Goal: Task Accomplishment & Management: Manage account settings

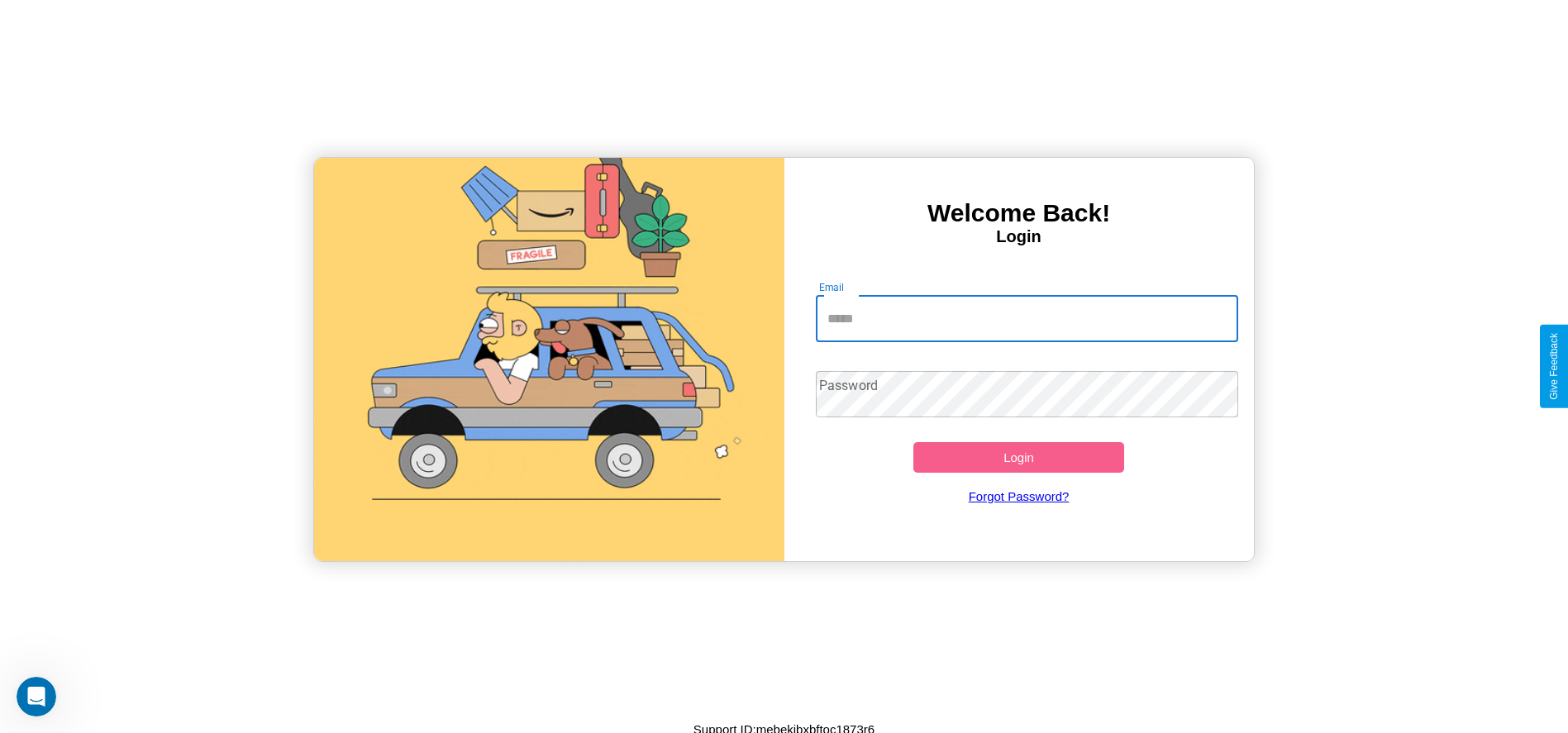
click at [1027, 318] on input "Email" at bounding box center [1027, 319] width 422 height 47
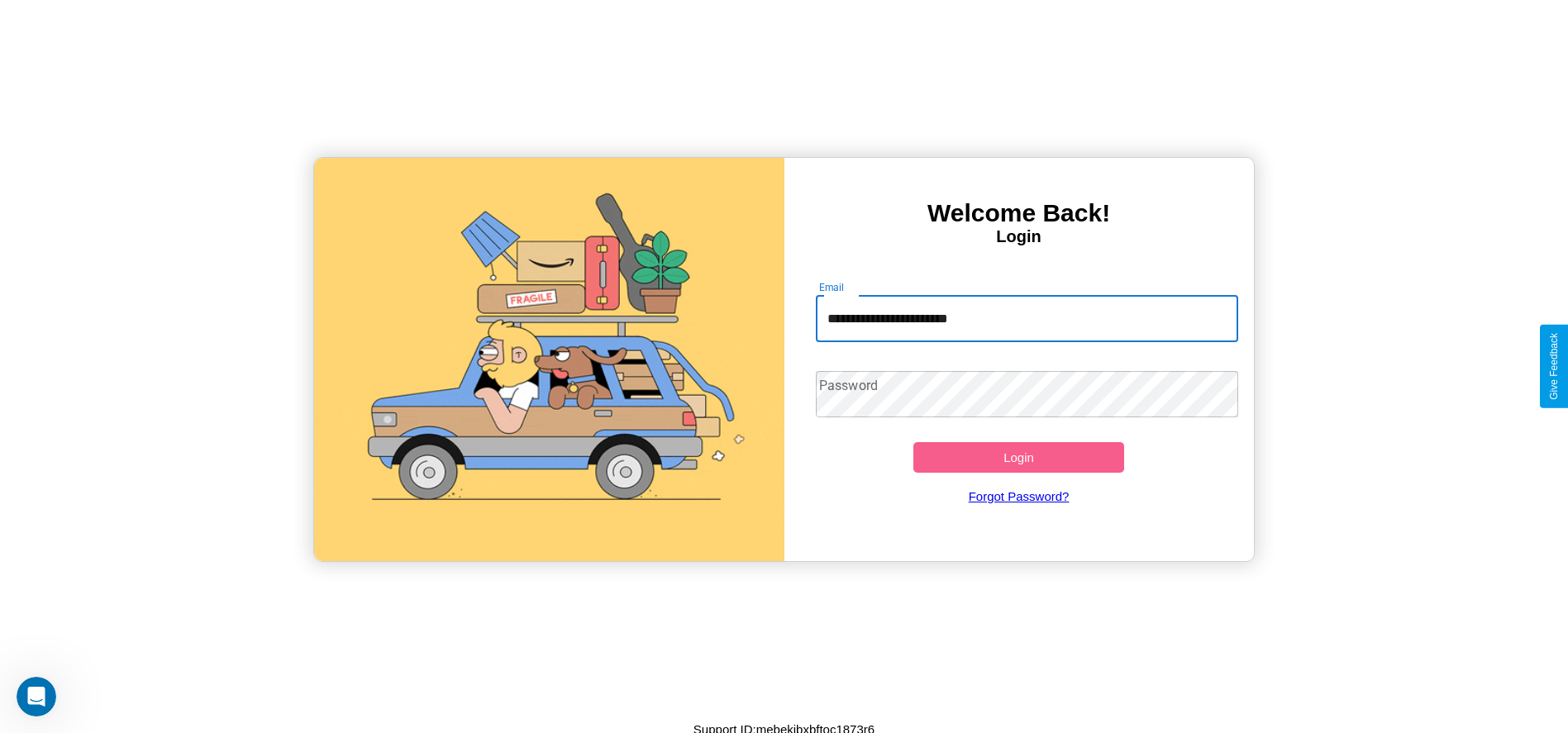
type input "**********"
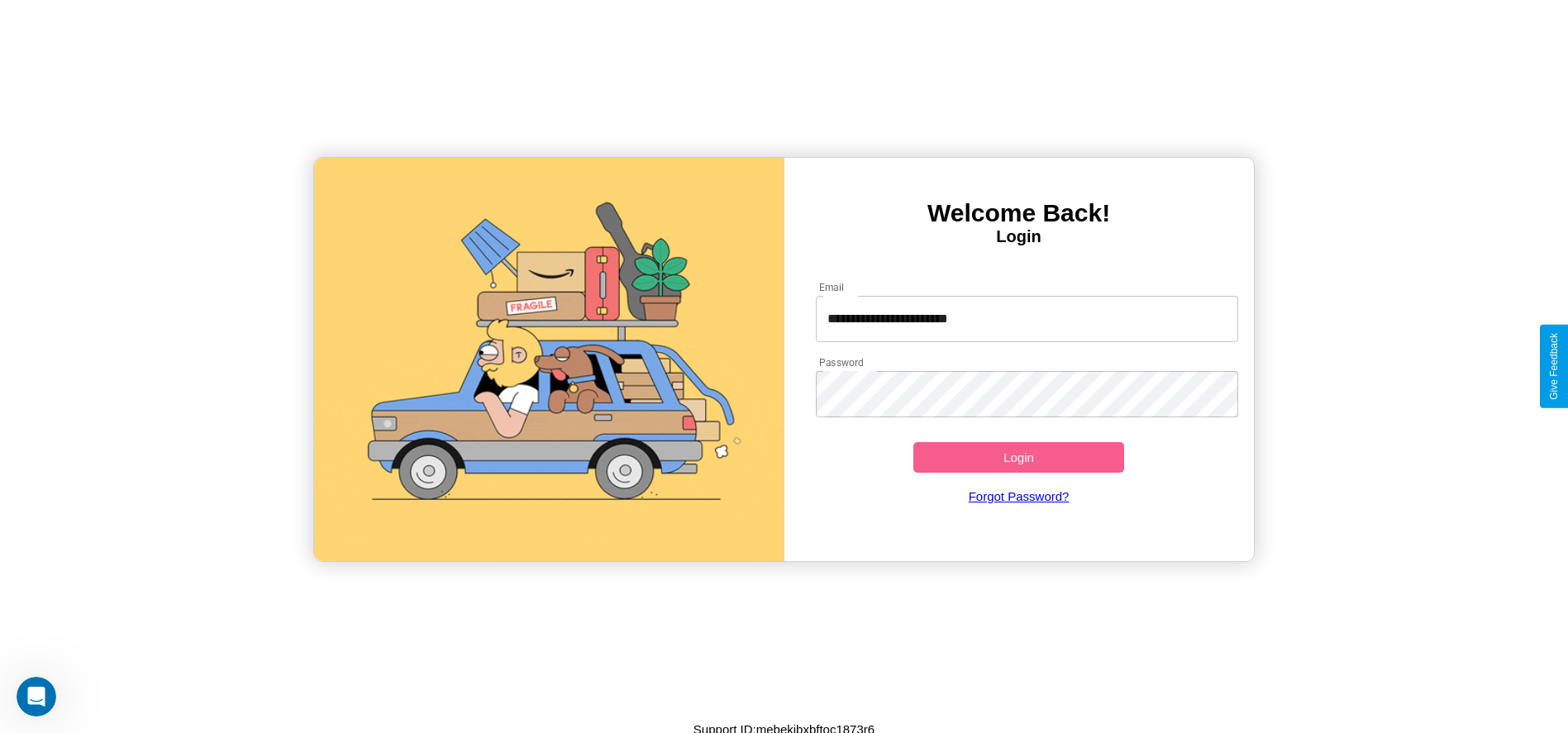
click at [1019, 457] on button "Login" at bounding box center [1019, 457] width 211 height 30
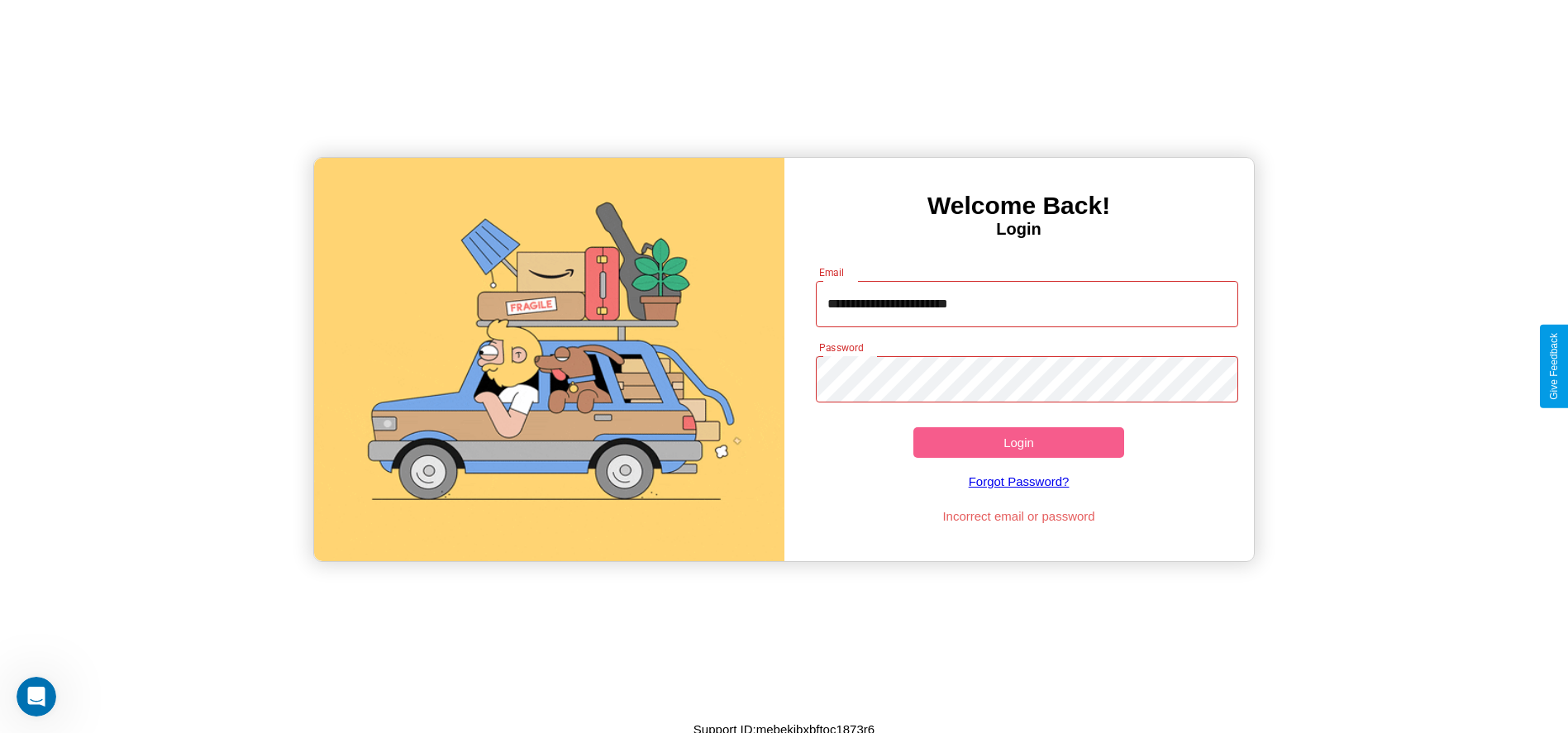
click at [1019, 442] on button "Login" at bounding box center [1019, 441] width 211 height 30
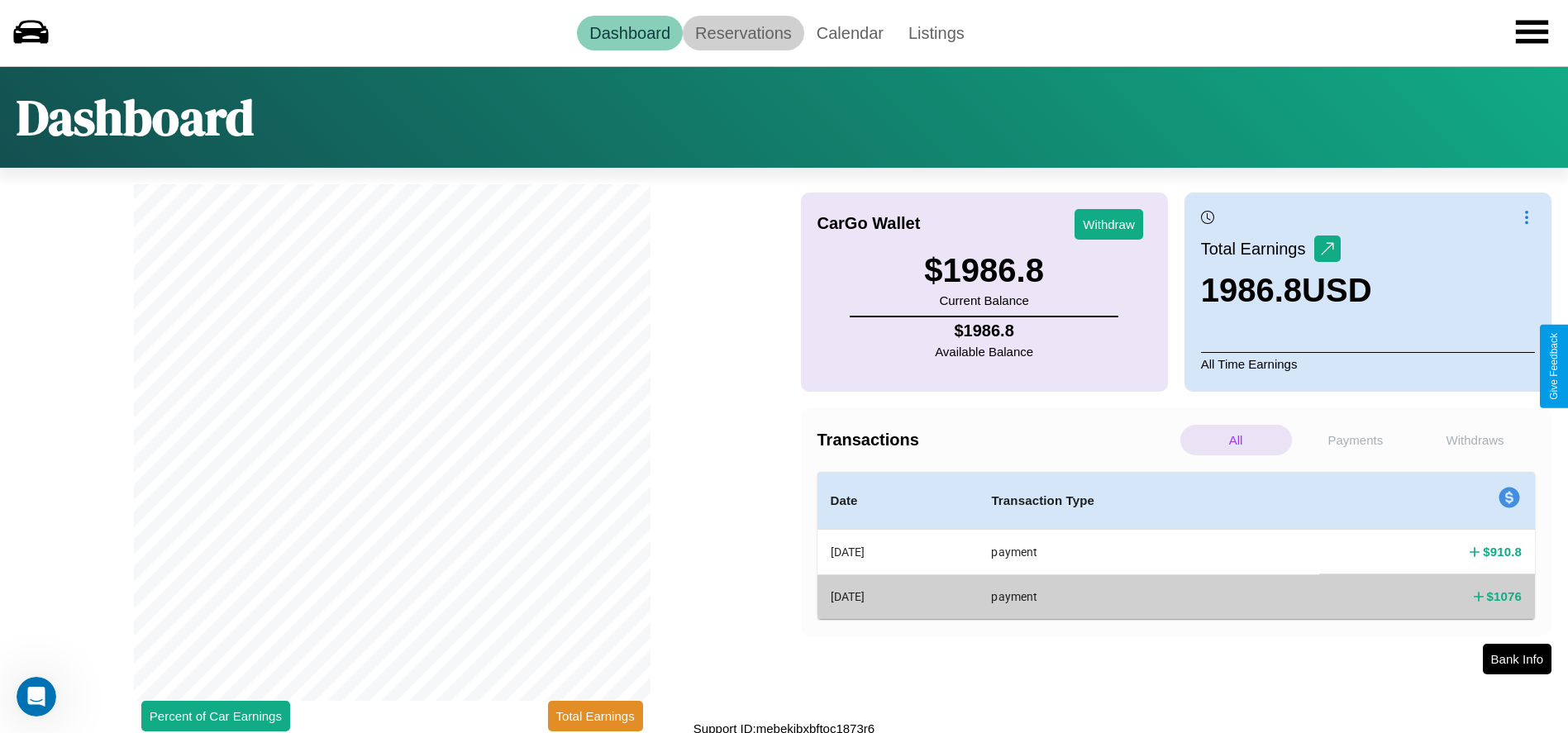
click at [743, 32] on link "Reservations" at bounding box center [743, 33] width 122 height 35
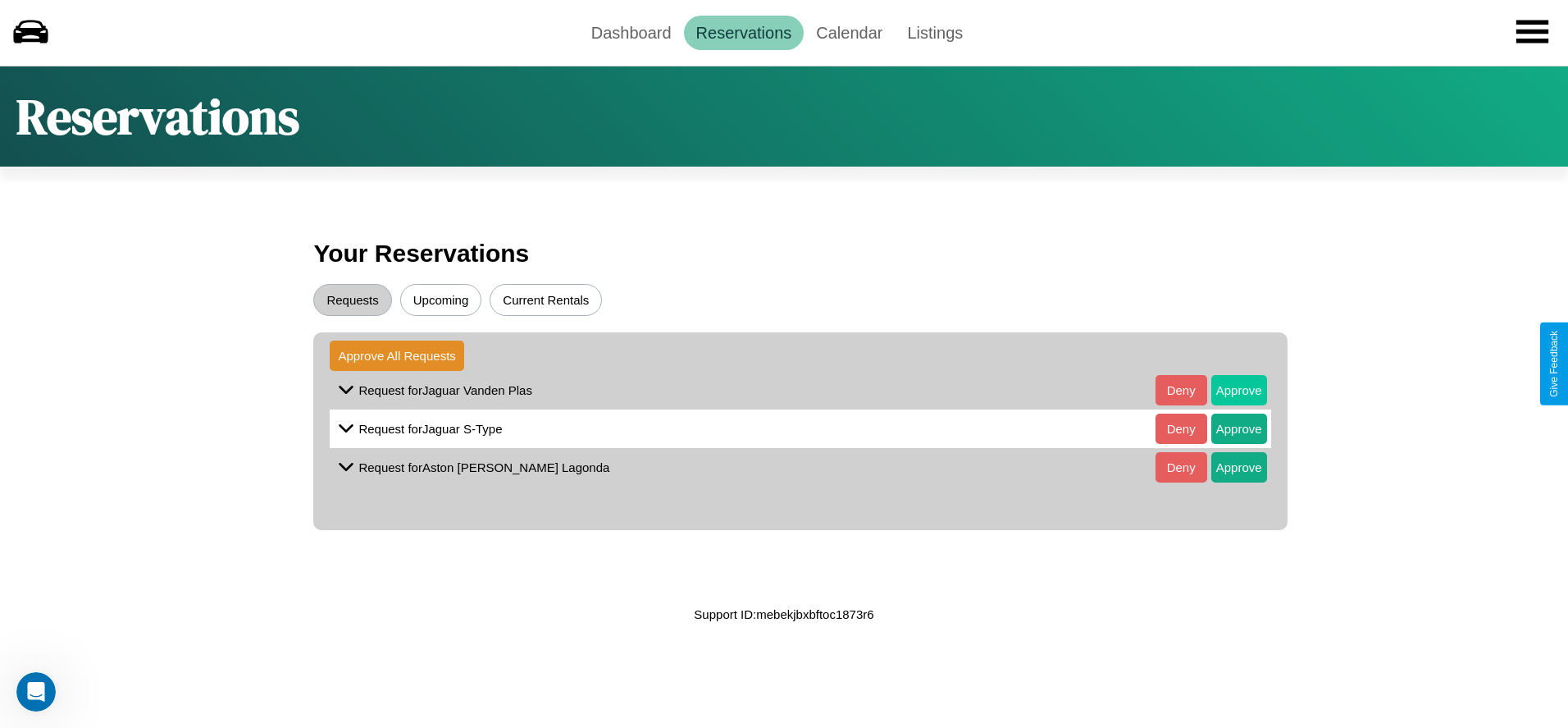
click at [1226, 389] on button "Approve" at bounding box center [1239, 389] width 55 height 30
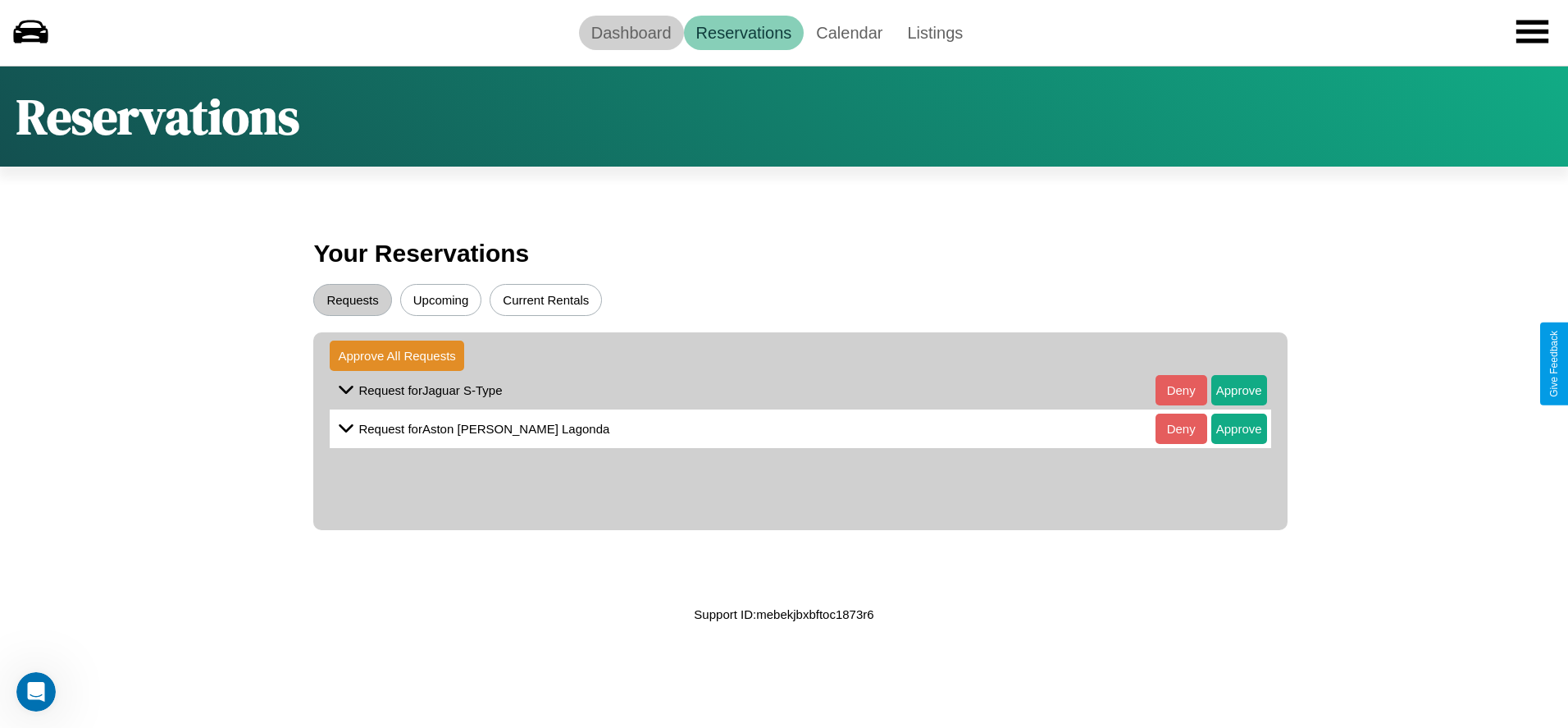
click at [631, 32] on link "Dashboard" at bounding box center [632, 33] width 105 height 34
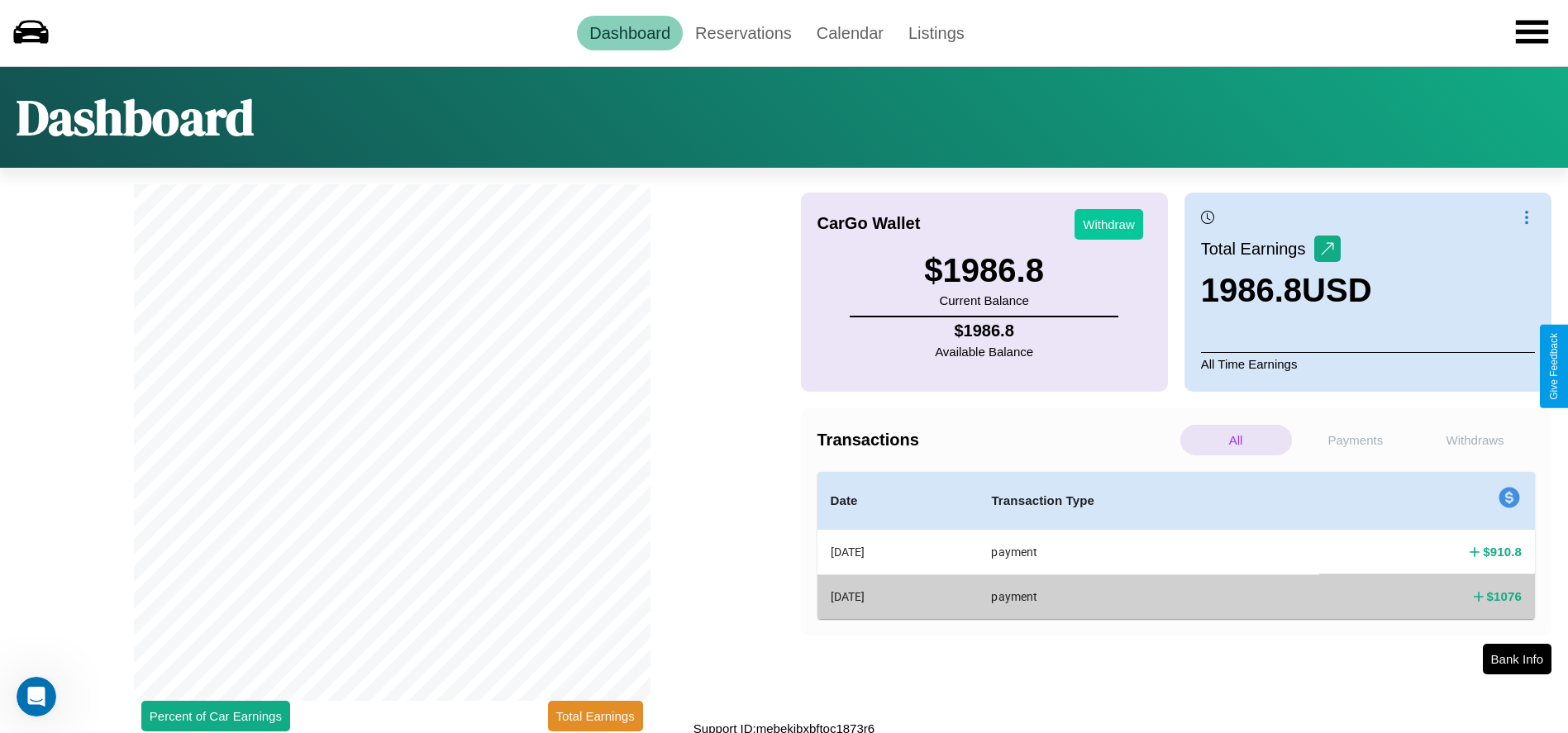
click at [1108, 224] on button "Withdraw" at bounding box center [1108, 224] width 69 height 30
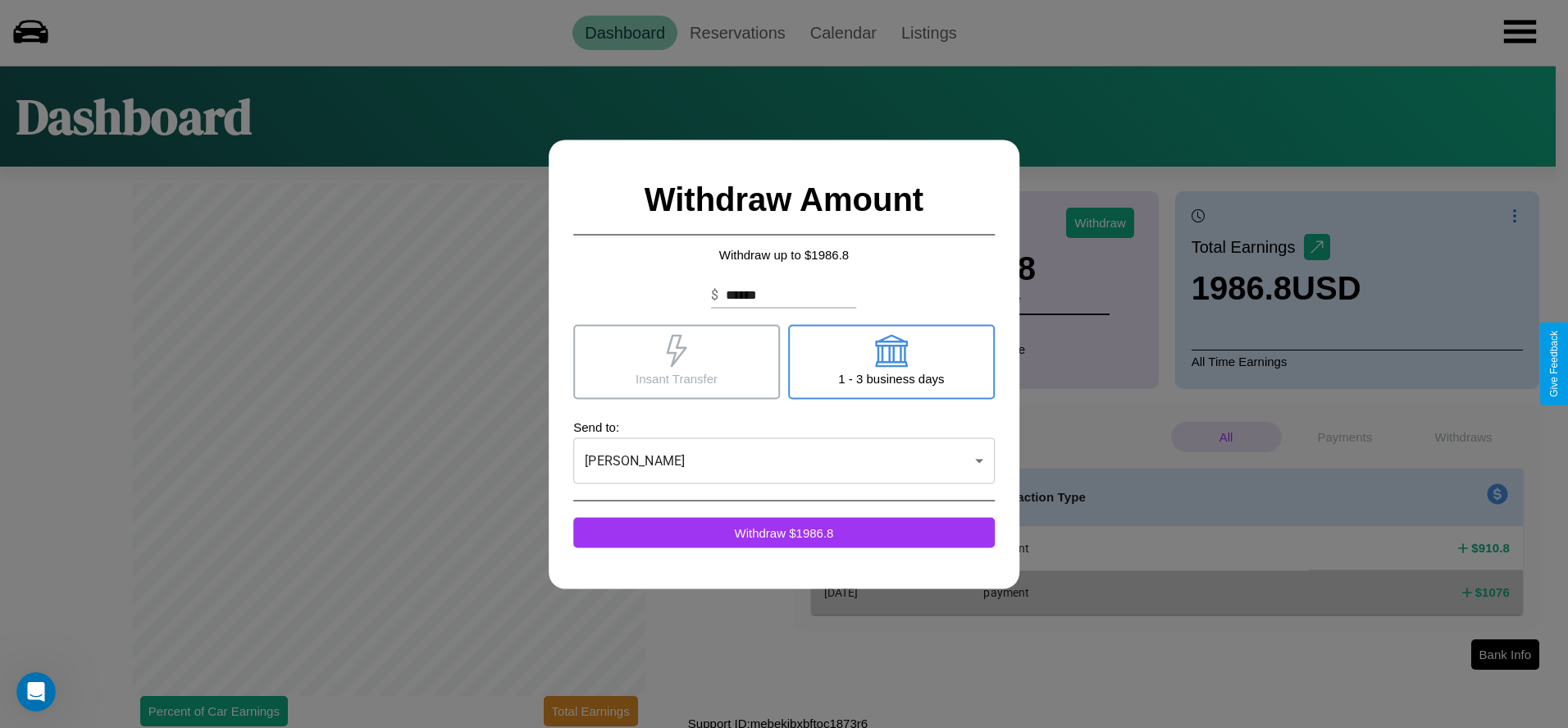
click at [891, 361] on icon at bounding box center [892, 350] width 33 height 33
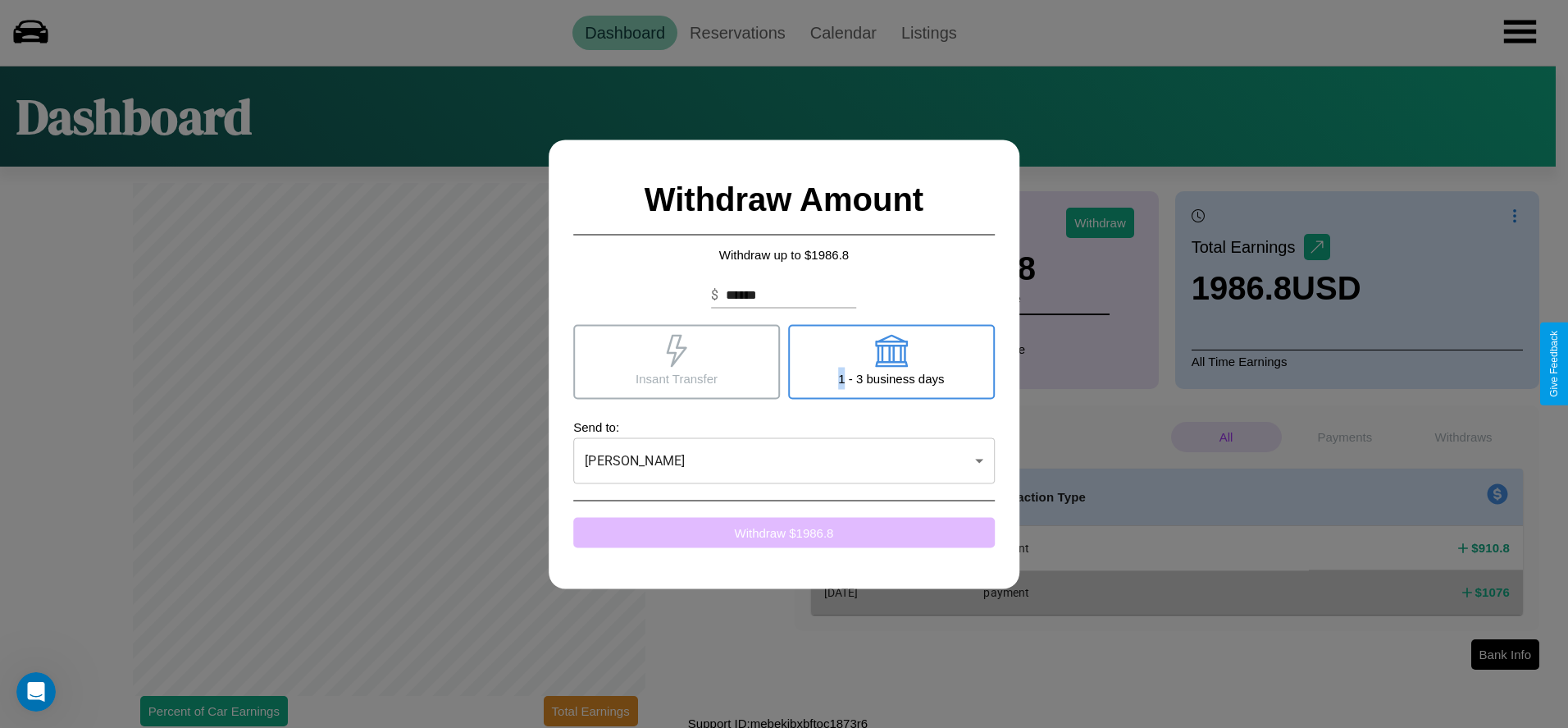
click at [784, 532] on button "Withdraw $ 1986.8" at bounding box center [784, 532] width 422 height 30
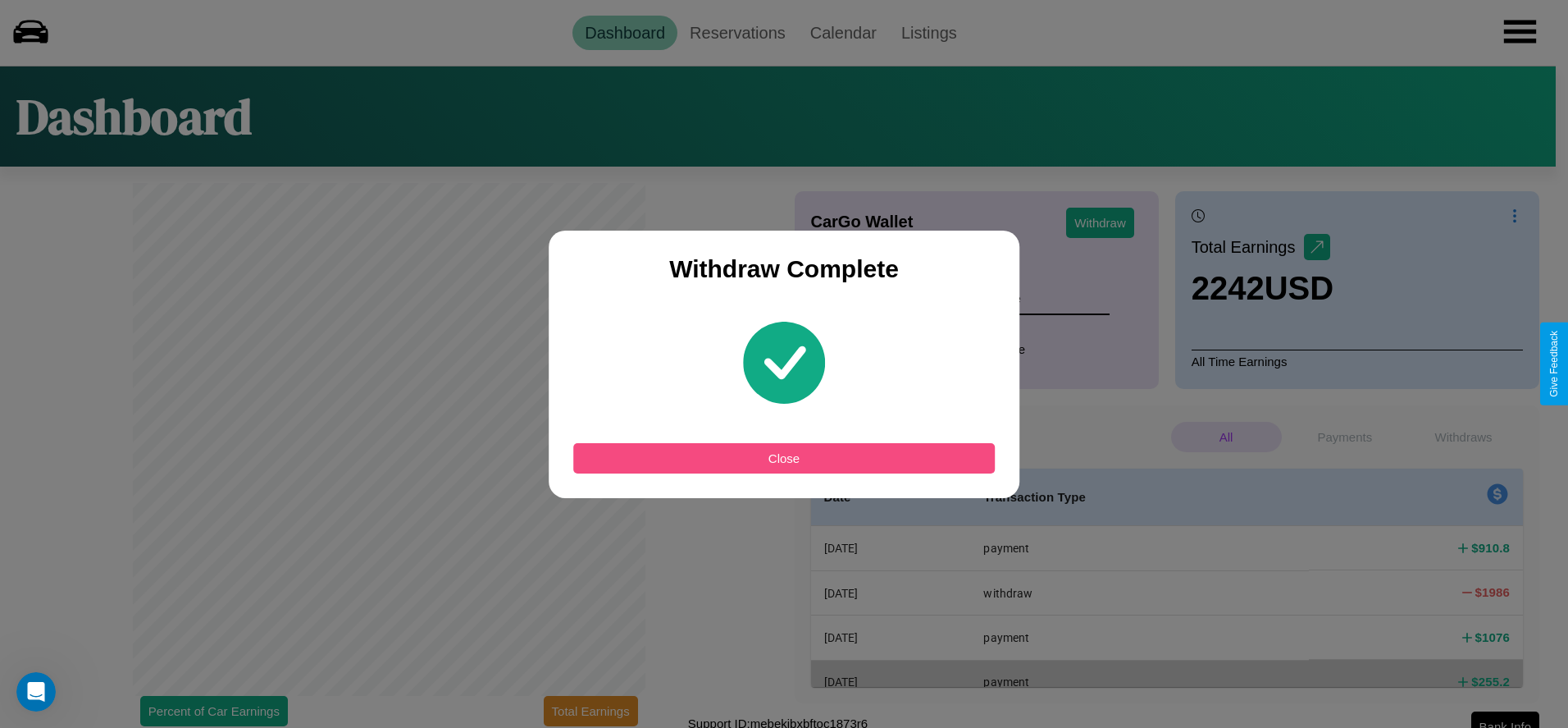
click at [784, 457] on button "Close" at bounding box center [784, 457] width 422 height 30
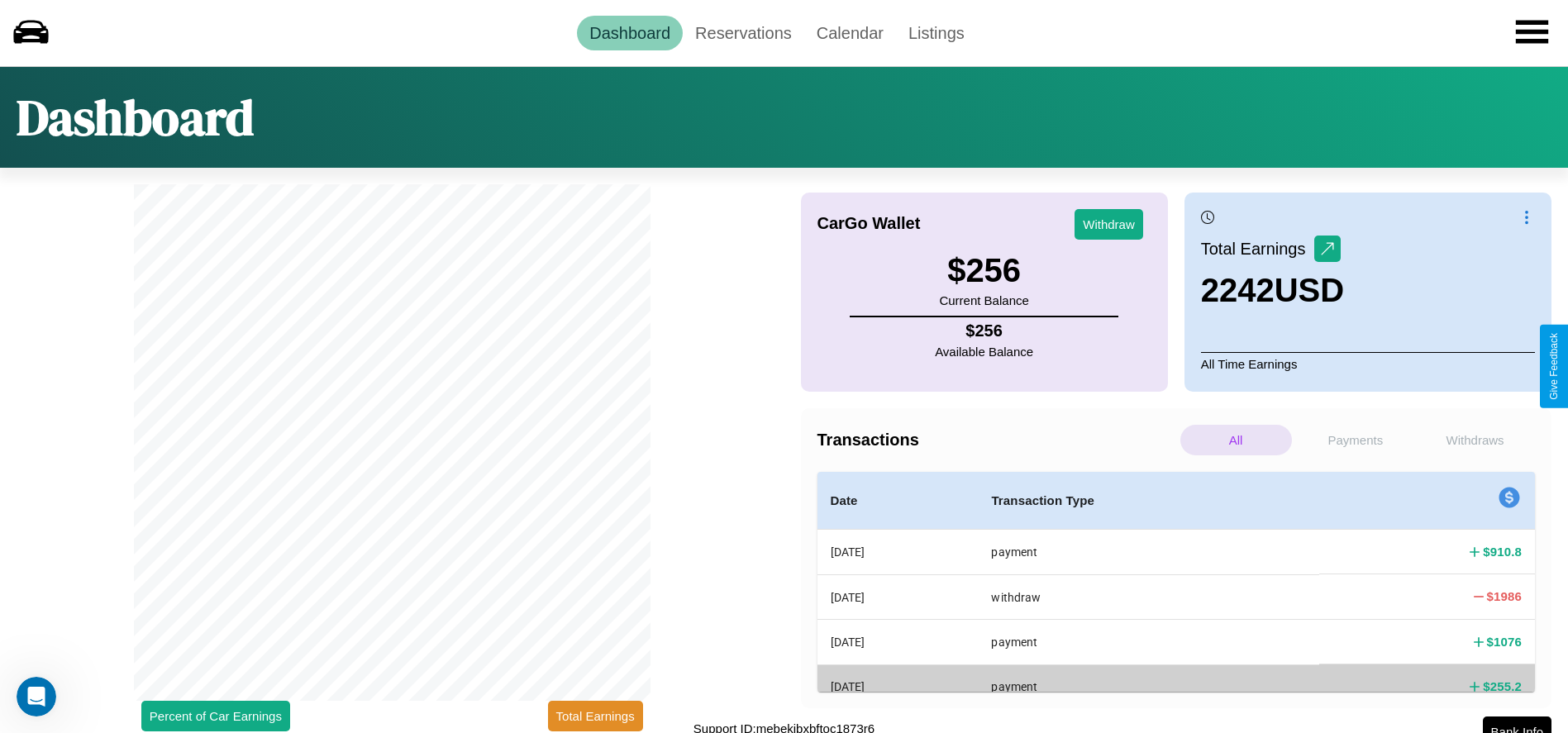
scroll to position [14, 0]
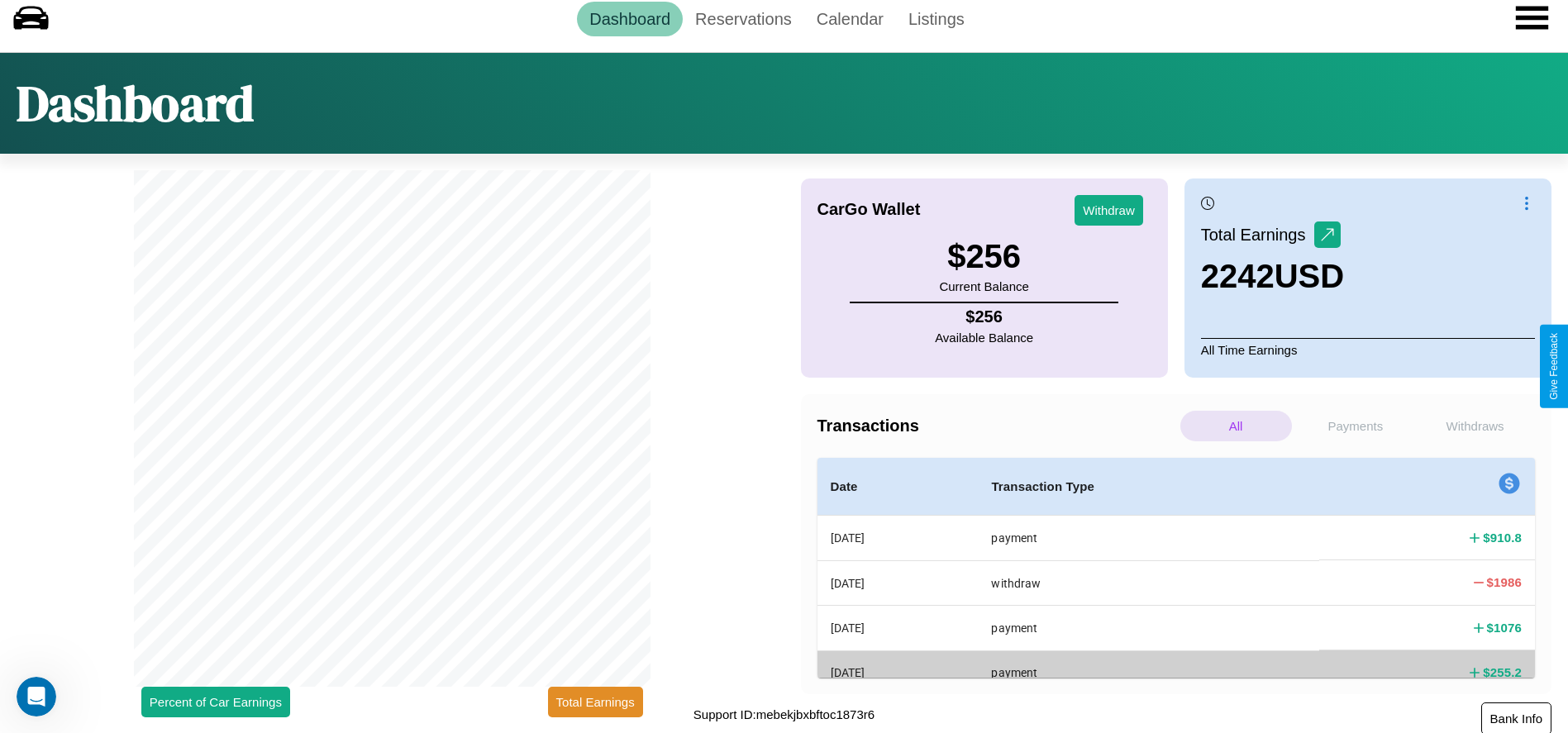
click at [1516, 717] on button "Bank Info" at bounding box center [1516, 717] width 70 height 32
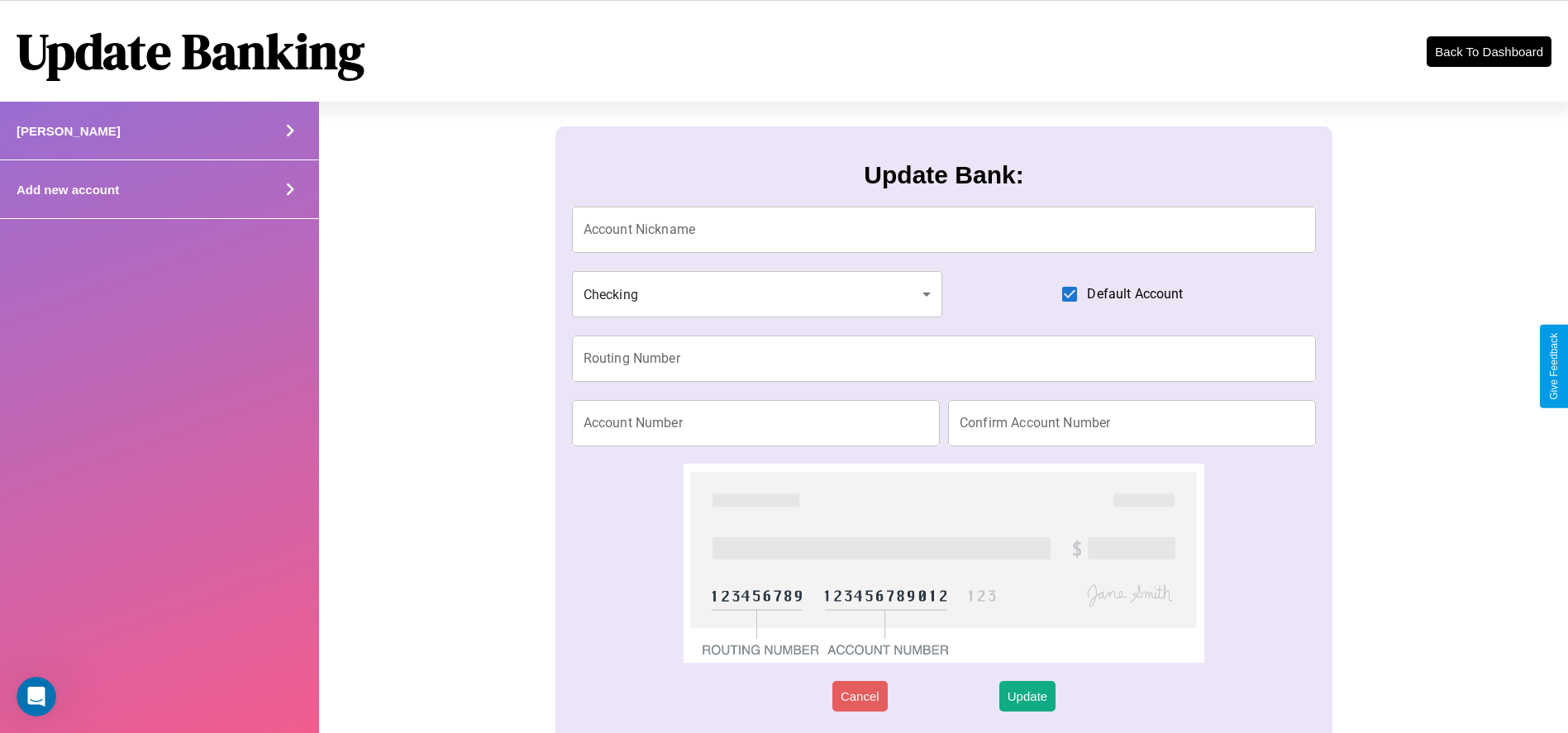
click at [290, 143] on icon at bounding box center [290, 130] width 25 height 25
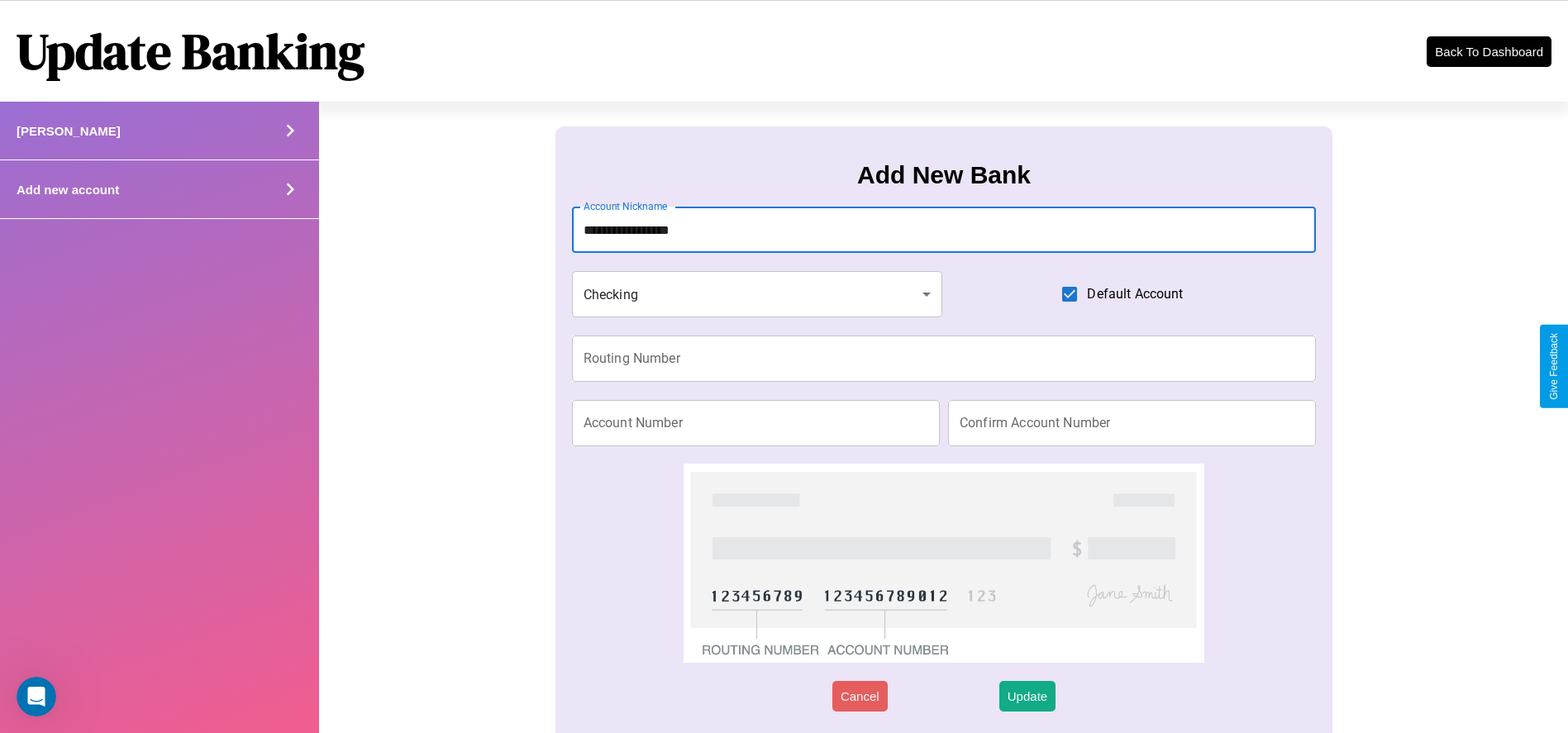
type input "**********"
